Goal: Consume media (video, audio)

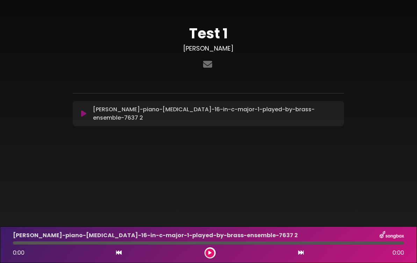
click at [212, 254] on button at bounding box center [209, 253] width 9 height 9
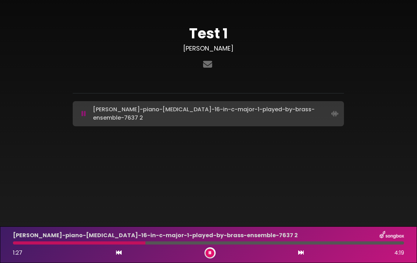
click at [209, 253] on icon at bounding box center [209, 253] width 5 height 5
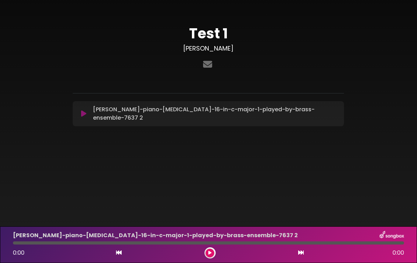
click at [210, 252] on icon at bounding box center [209, 253] width 3 height 4
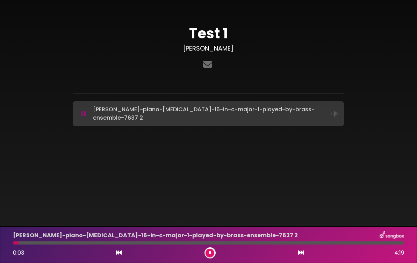
click at [209, 253] on icon at bounding box center [209, 253] width 3 height 4
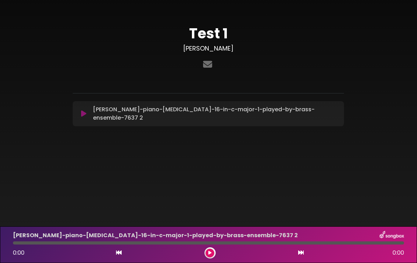
click at [209, 253] on icon at bounding box center [209, 253] width 3 height 4
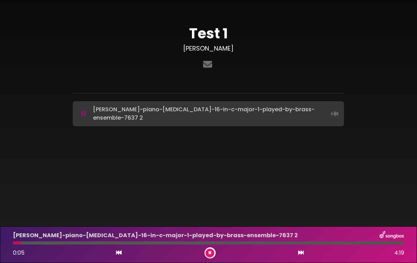
click at [210, 253] on icon at bounding box center [209, 253] width 3 height 4
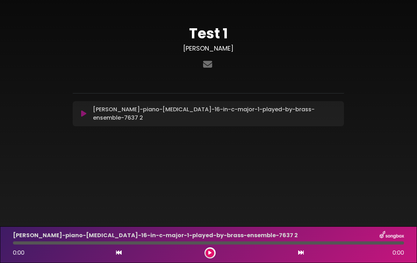
click at [211, 256] on button at bounding box center [209, 253] width 9 height 9
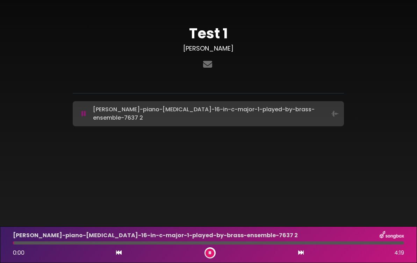
click at [211, 256] on button at bounding box center [209, 253] width 9 height 9
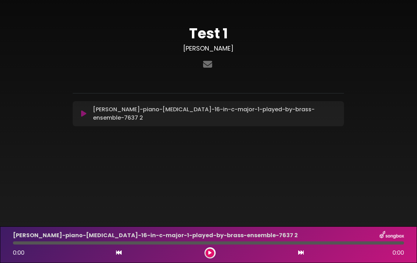
click at [211, 253] on button at bounding box center [209, 253] width 9 height 9
click at [212, 255] on button at bounding box center [209, 253] width 9 height 9
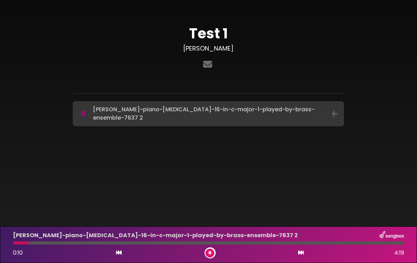
click at [211, 255] on icon at bounding box center [209, 253] width 3 height 4
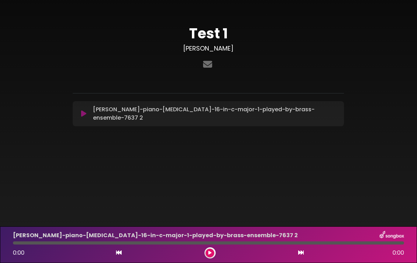
click at [210, 251] on icon at bounding box center [209, 253] width 3 height 4
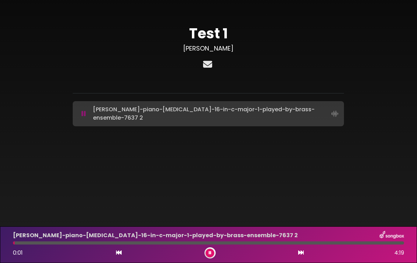
click at [204, 62] on icon at bounding box center [207, 64] width 12 height 9
